Goal: Find specific page/section

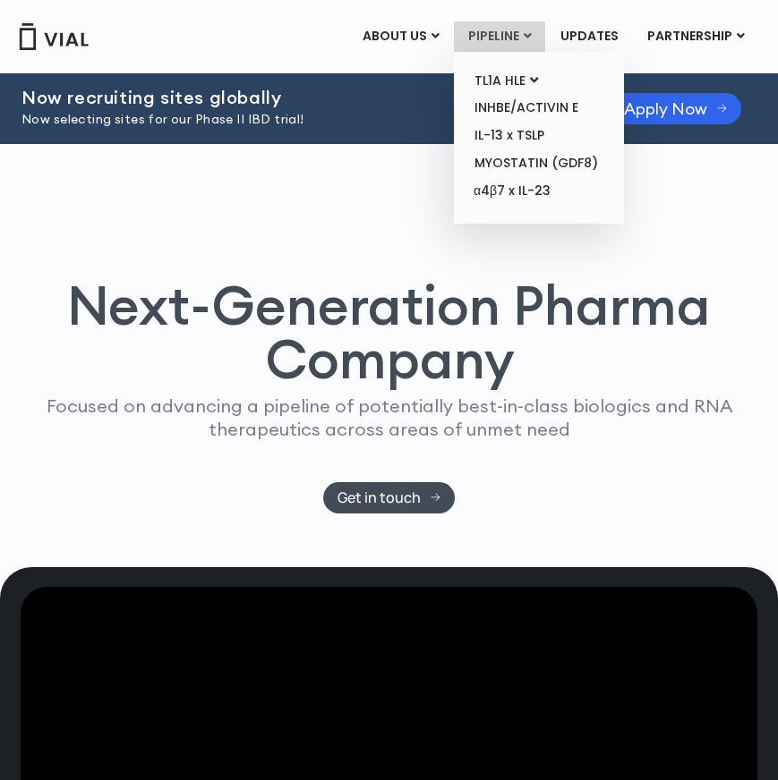
click at [488, 27] on link "PIPELINE" at bounding box center [499, 36] width 91 height 30
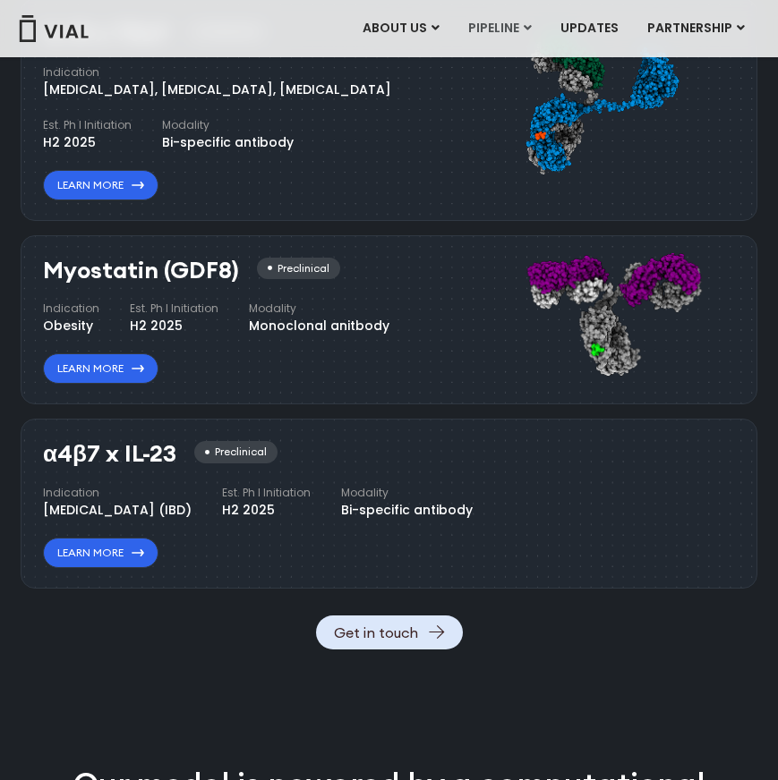
scroll to position [1703, 0]
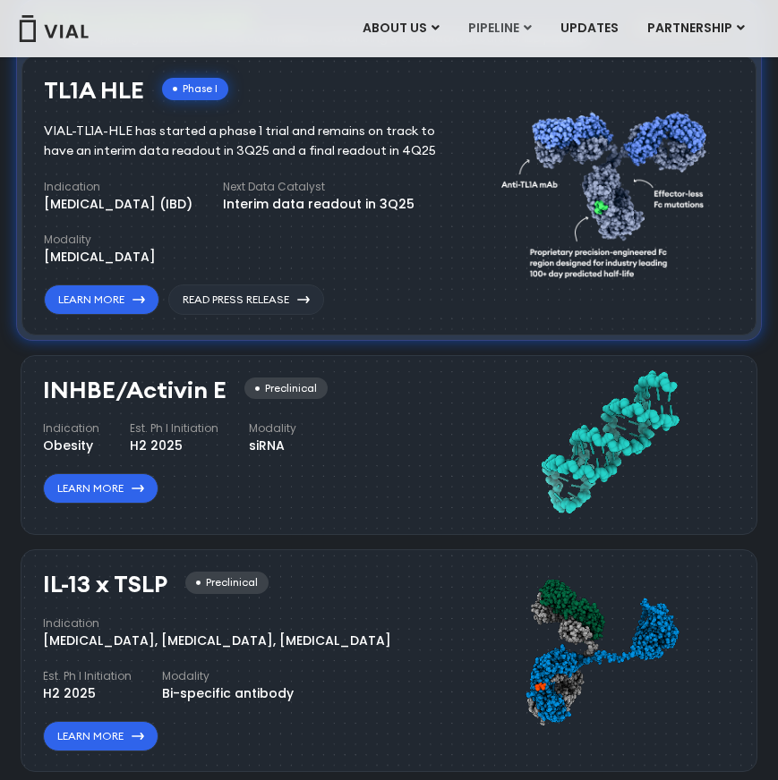
click at [368, 369] on div "INHBE/Activin E Preclinical Indication Obesity Est. Ph I Initiation H2 2025 Mod…" at bounding box center [258, 442] width 430 height 146
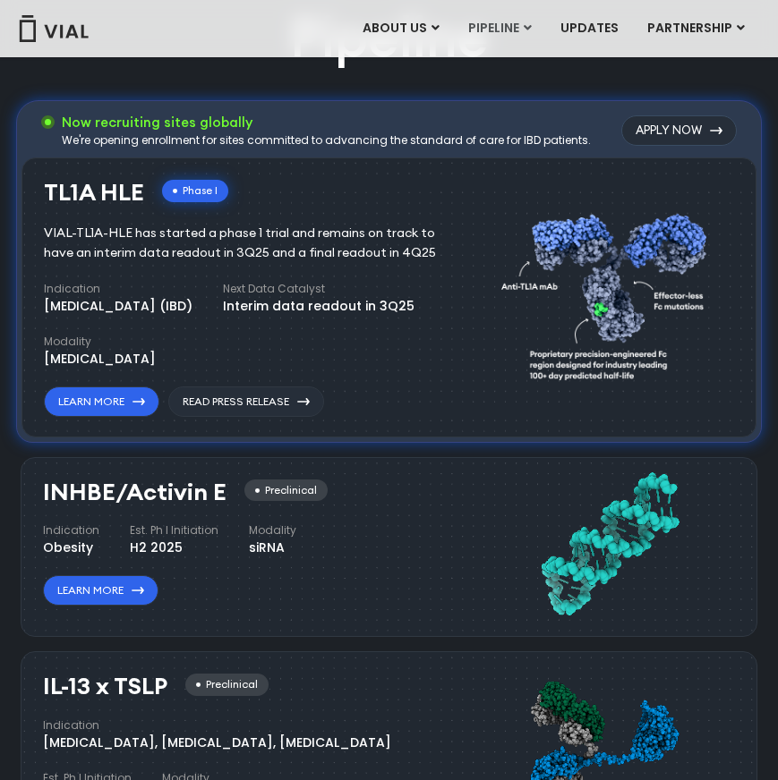
scroll to position [1042, 0]
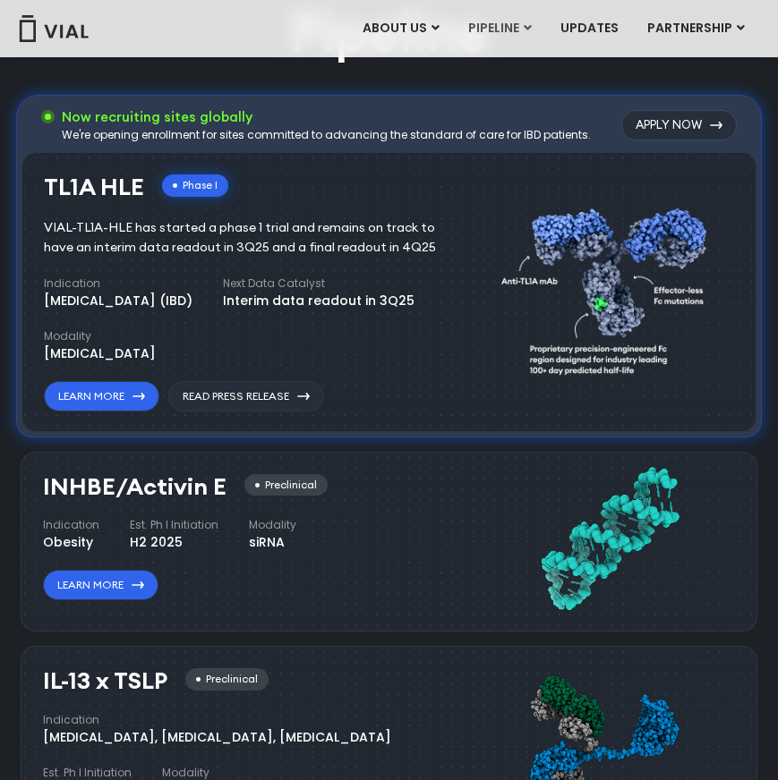
click at [77, 18] on img at bounding box center [54, 28] width 72 height 27
